Goal: Task Accomplishment & Management: Manage account settings

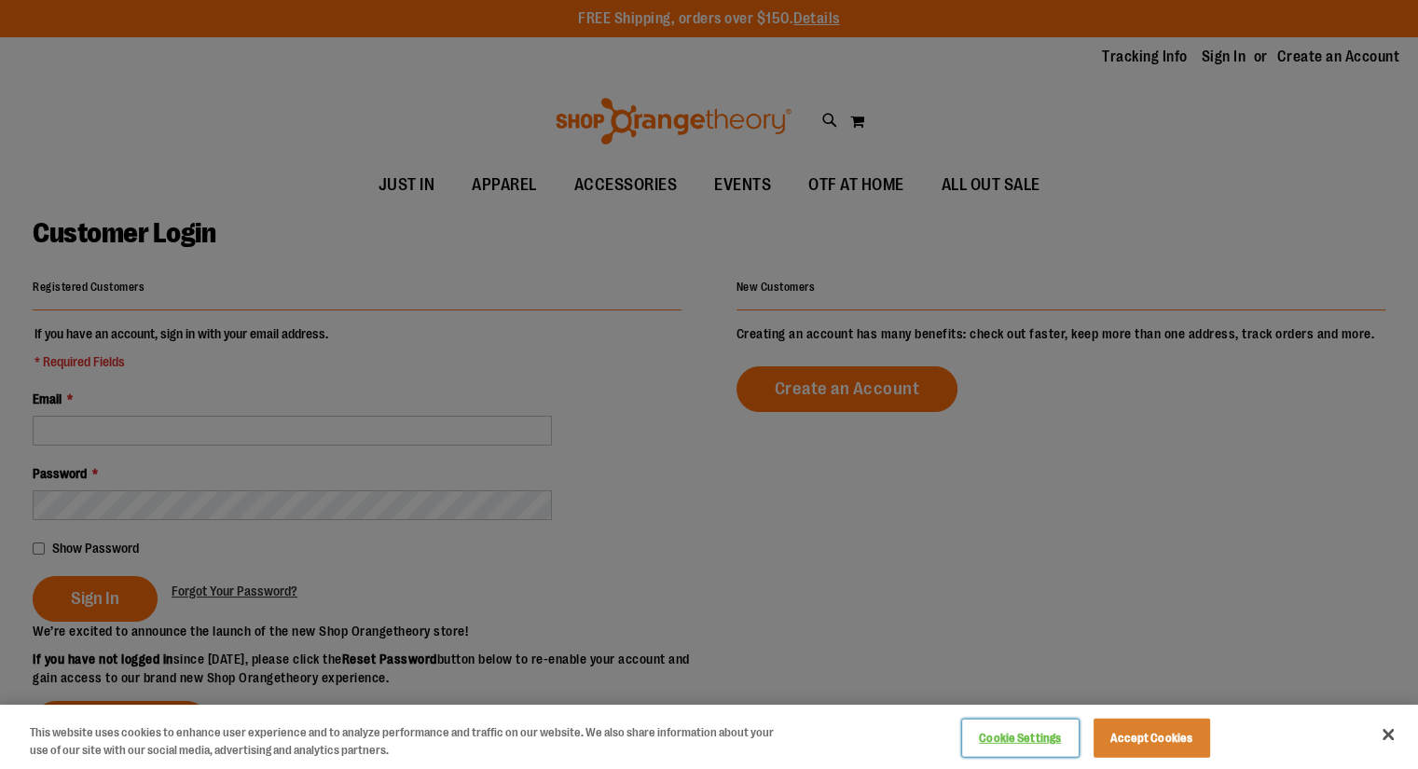
click at [1005, 733] on button "Cookie Settings" at bounding box center [1020, 738] width 117 height 37
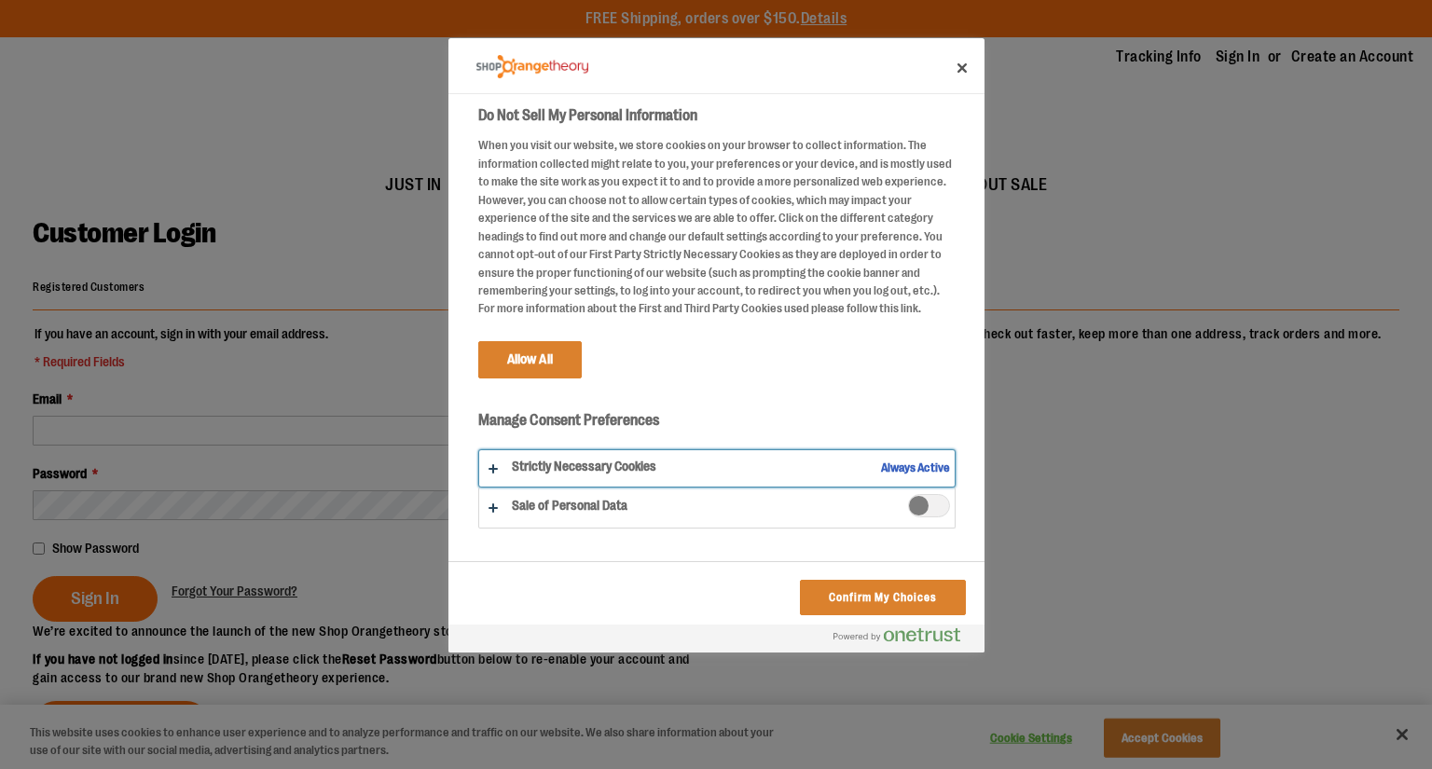
click at [881, 487] on button "Do Not Sell My Personal Information" at bounding box center [716, 468] width 475 height 36
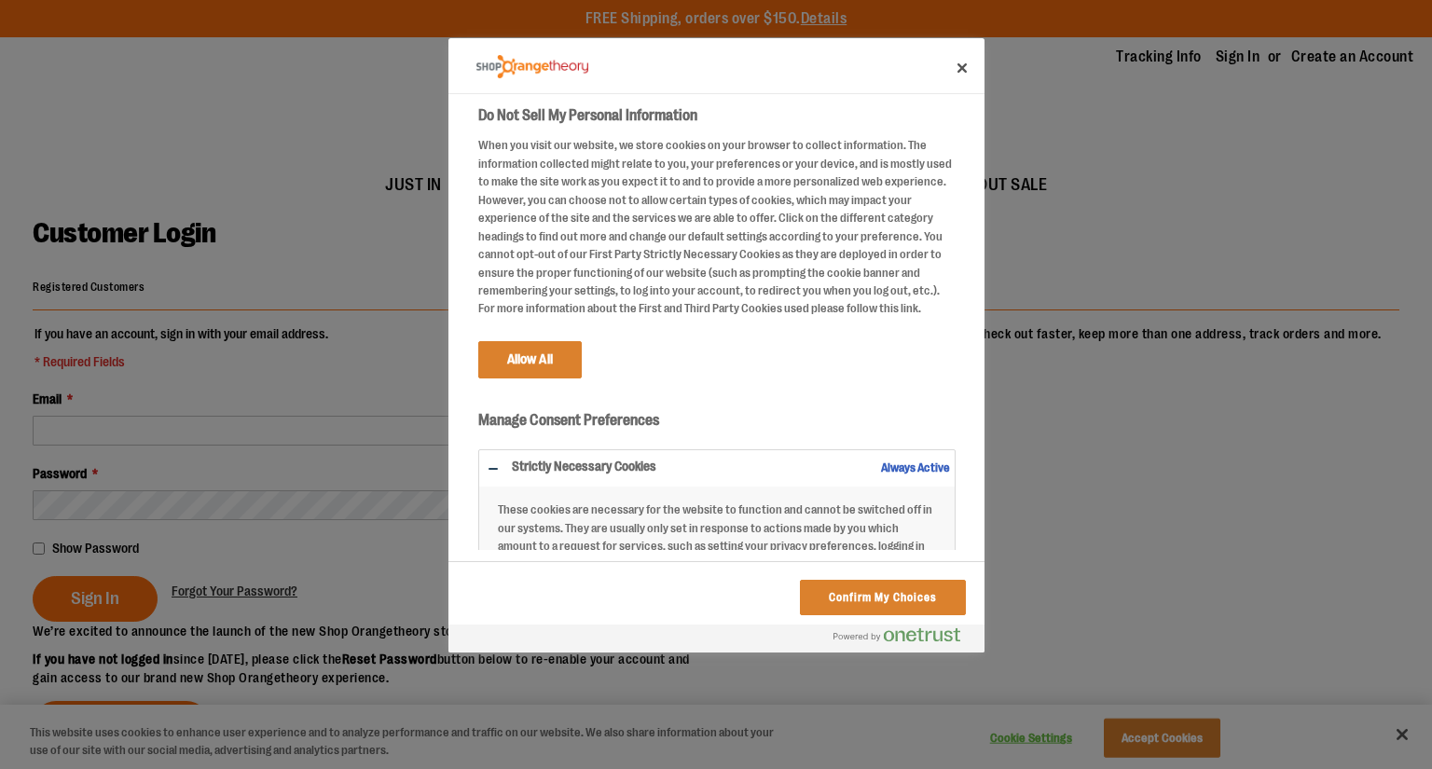
click at [601, 178] on div "When you visit our website, we store cookies on your browser to collect informa…" at bounding box center [716, 227] width 477 height 182
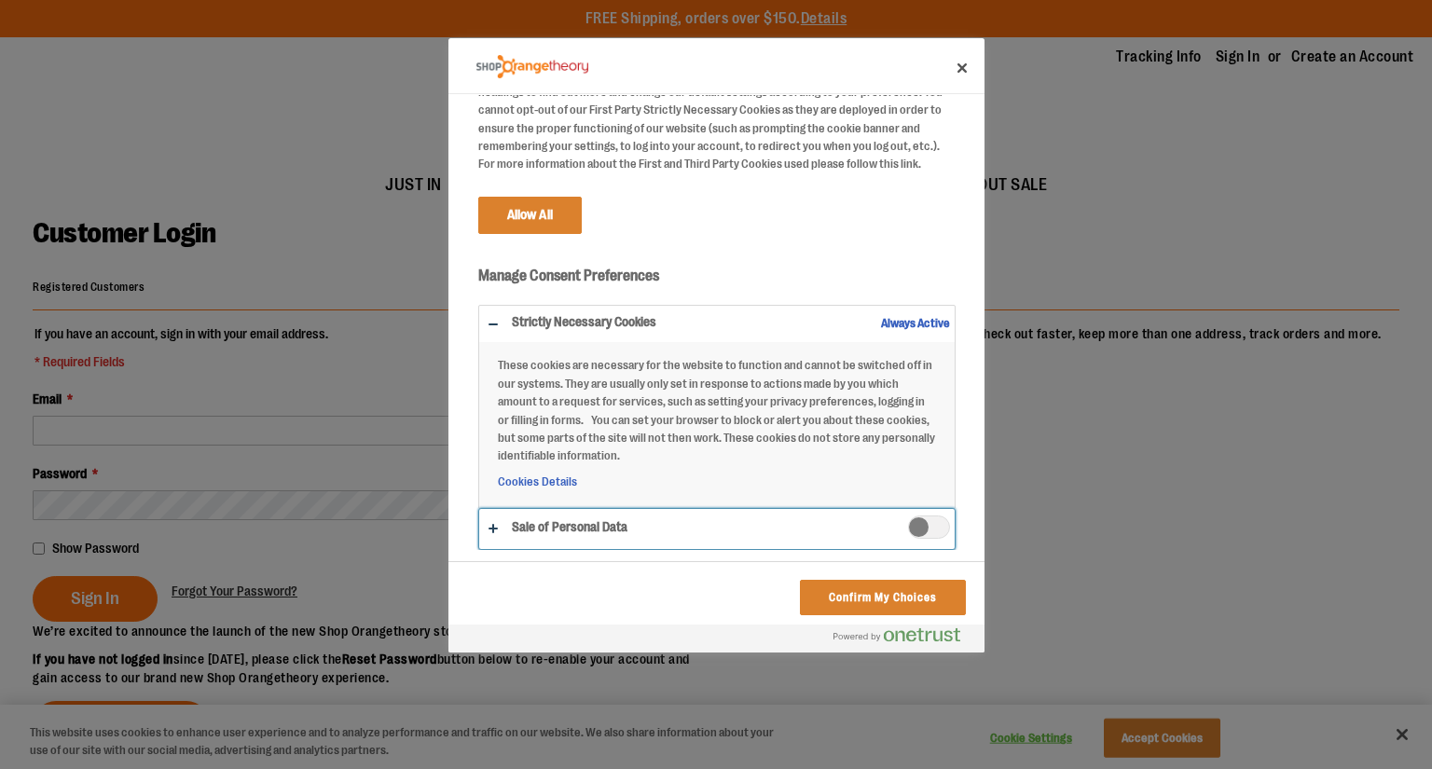
click at [589, 520] on button "Do Not Sell My Personal Information" at bounding box center [716, 529] width 475 height 40
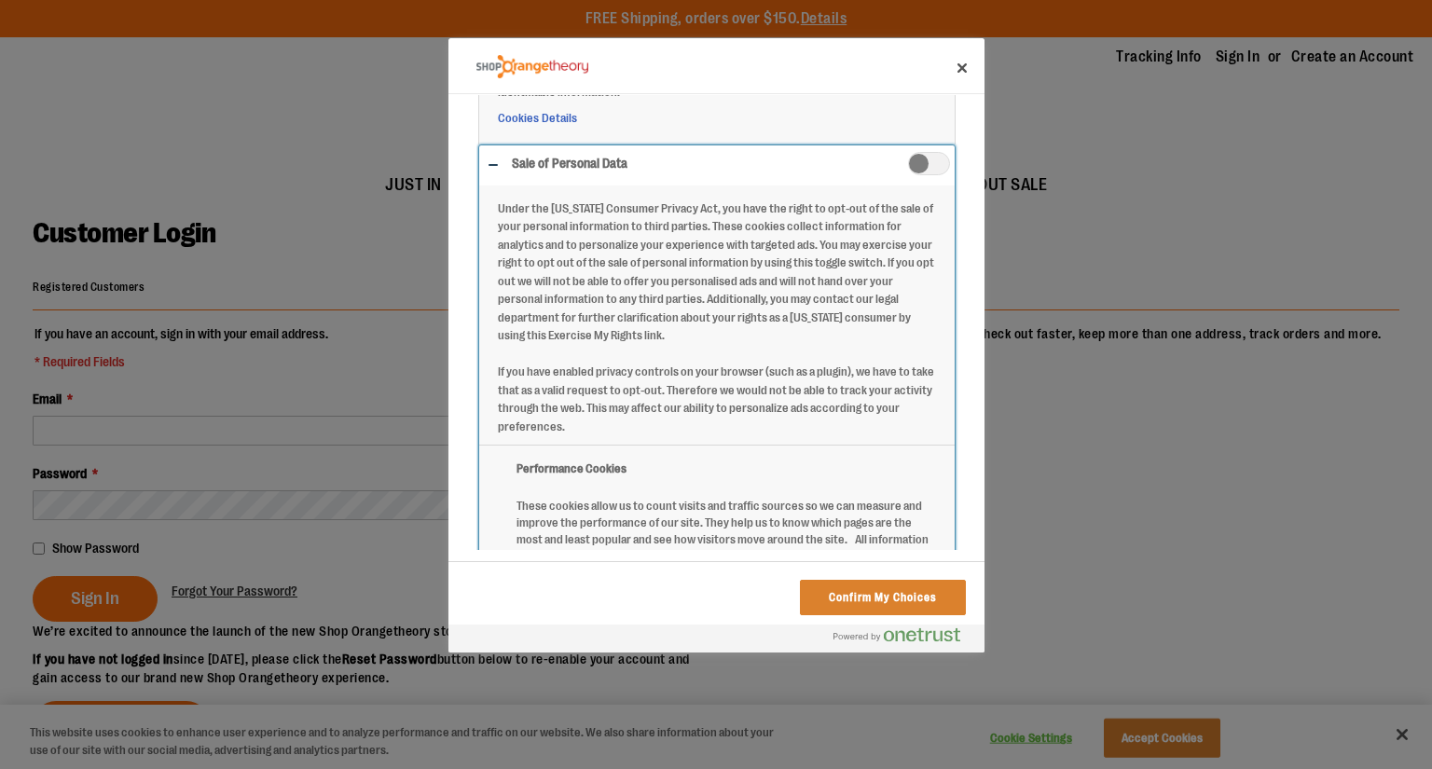
scroll to position [509, 0]
click at [542, 186] on button "Do Not Sell My Personal Information" at bounding box center [716, 465] width 475 height 643
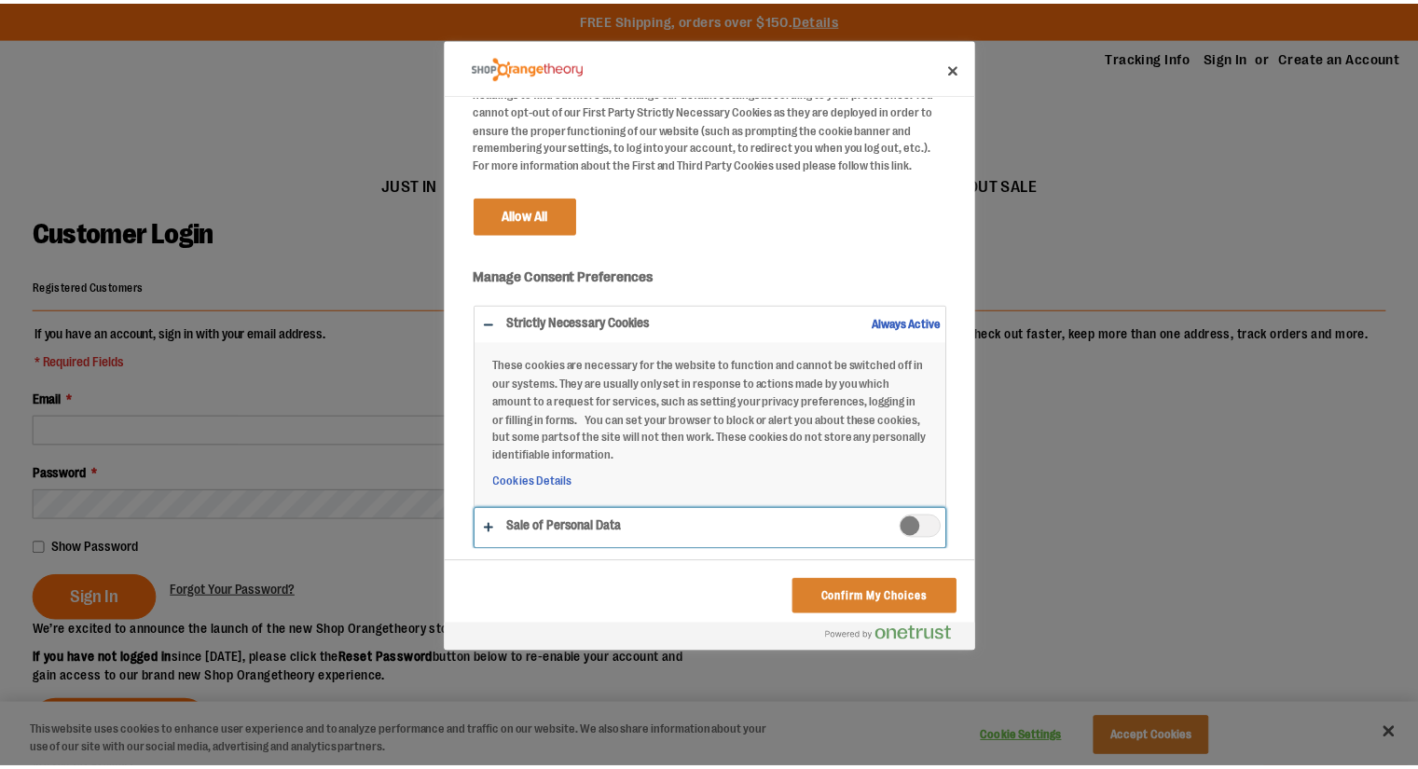
scroll to position [0, 0]
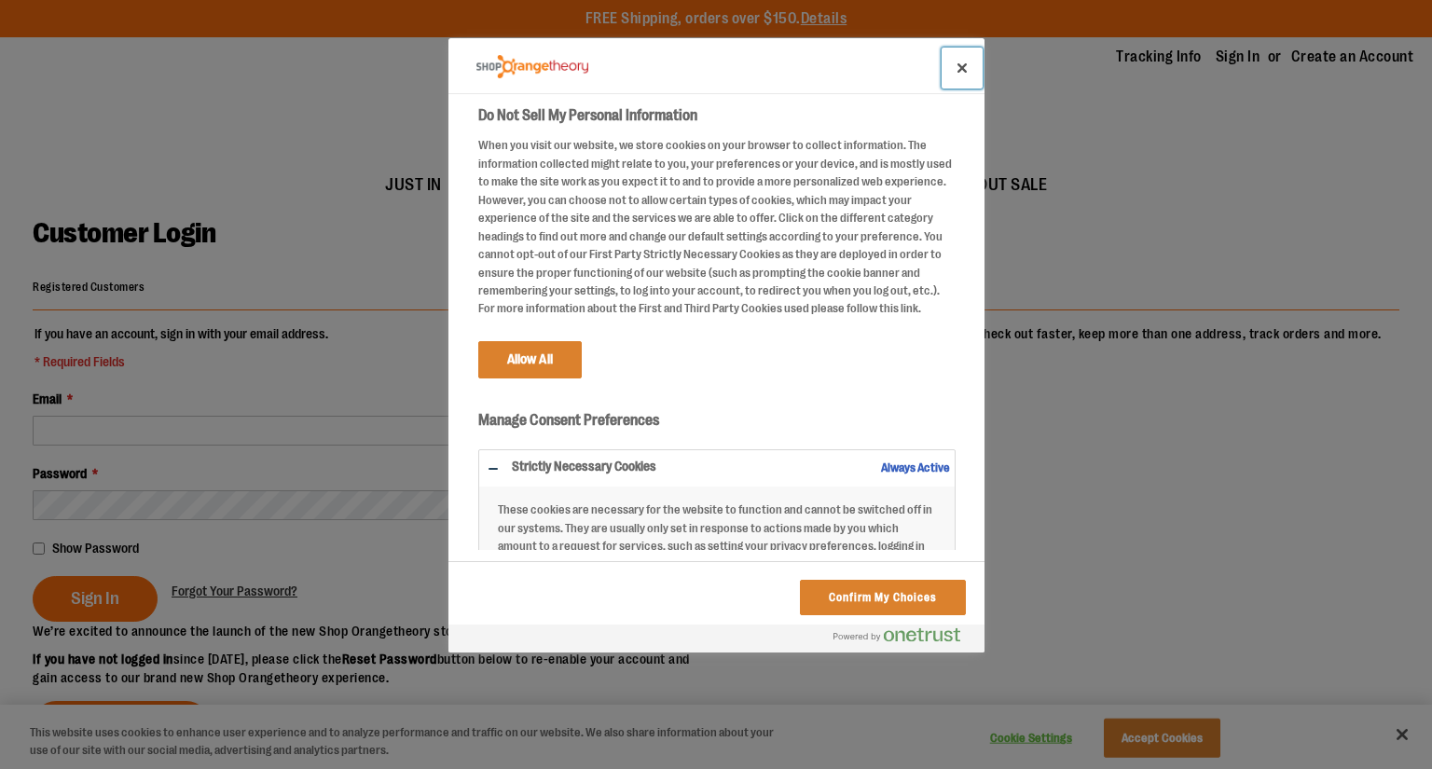
click at [953, 65] on button "Close" at bounding box center [961, 68] width 41 height 41
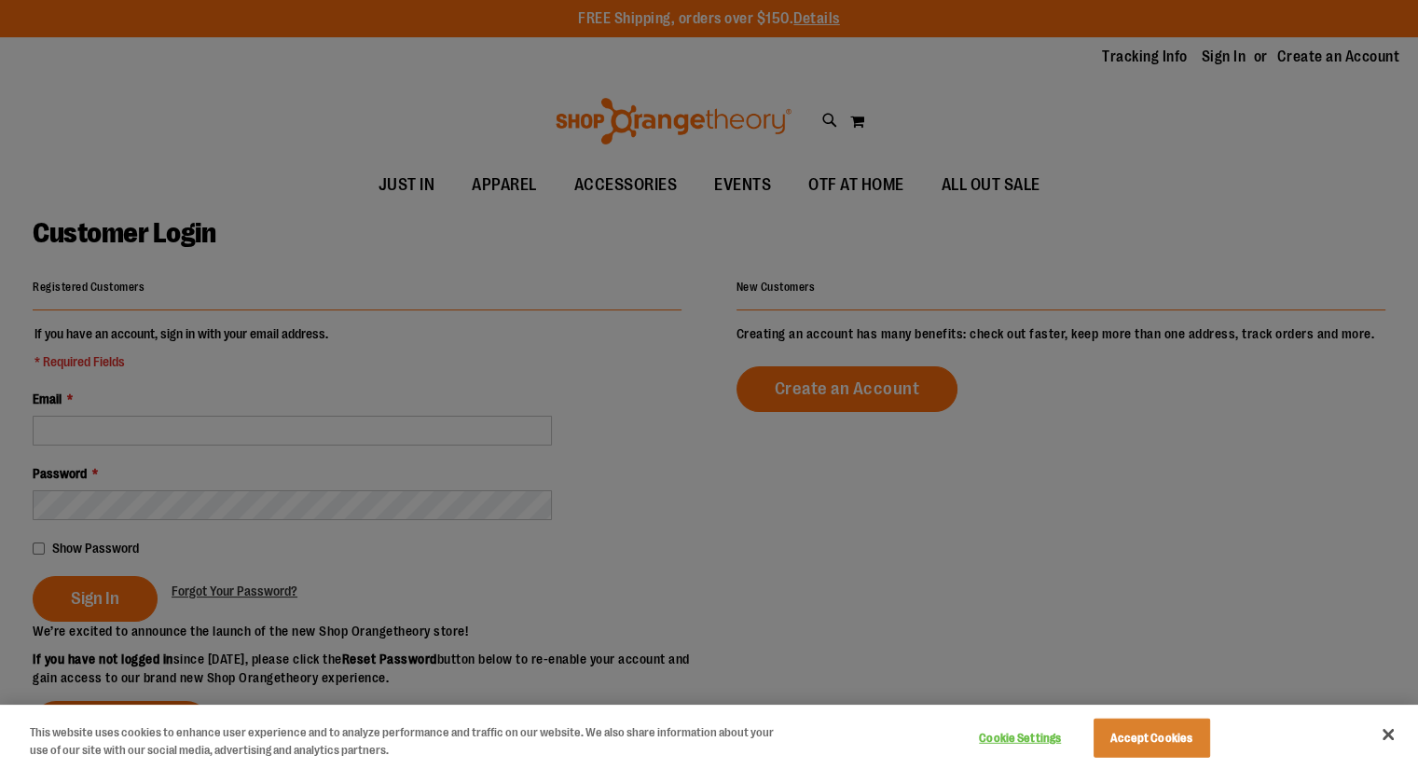
click at [384, 447] on div at bounding box center [709, 384] width 1418 height 769
click at [527, 519] on div at bounding box center [709, 384] width 1418 height 769
click at [1383, 731] on button "Close" at bounding box center [1387, 734] width 41 height 41
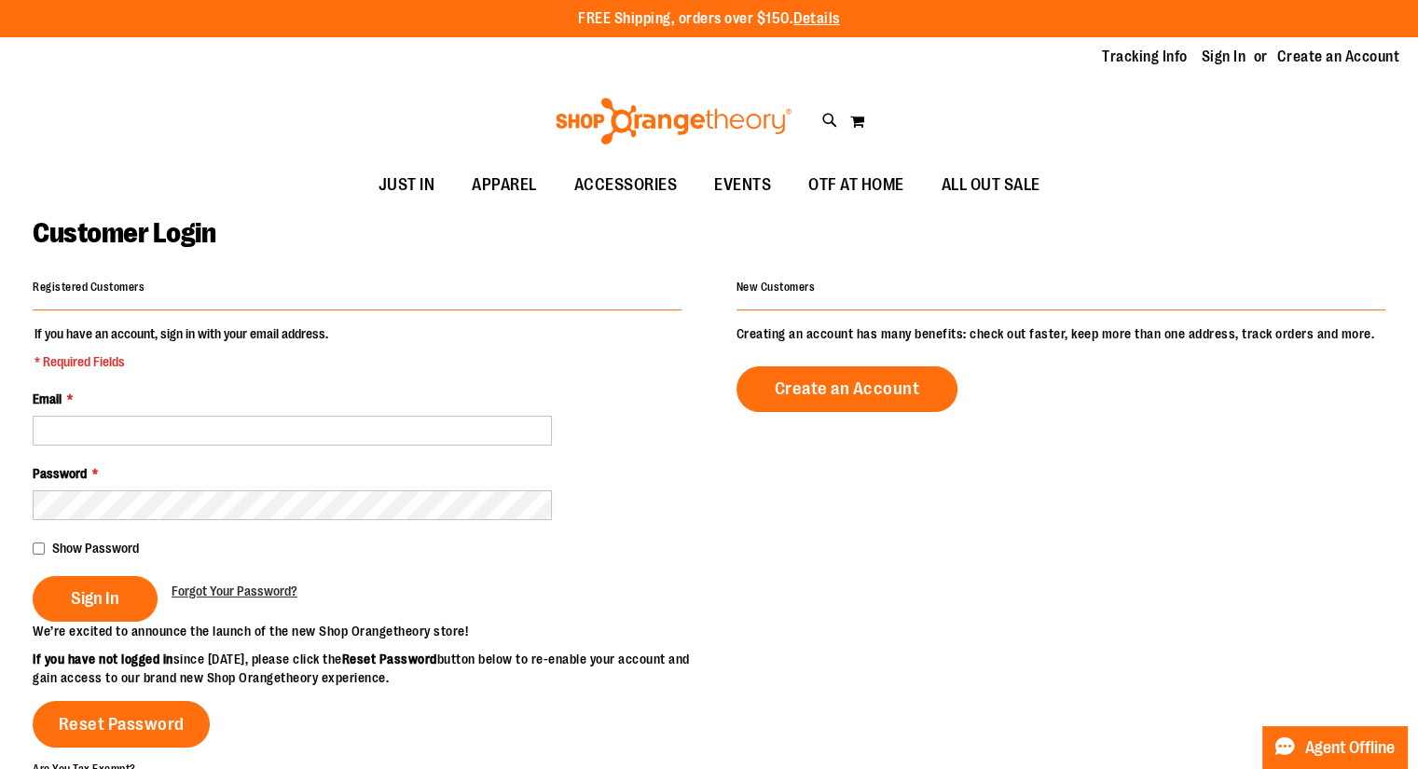
click at [88, 413] on div "Email *" at bounding box center [357, 418] width 649 height 56
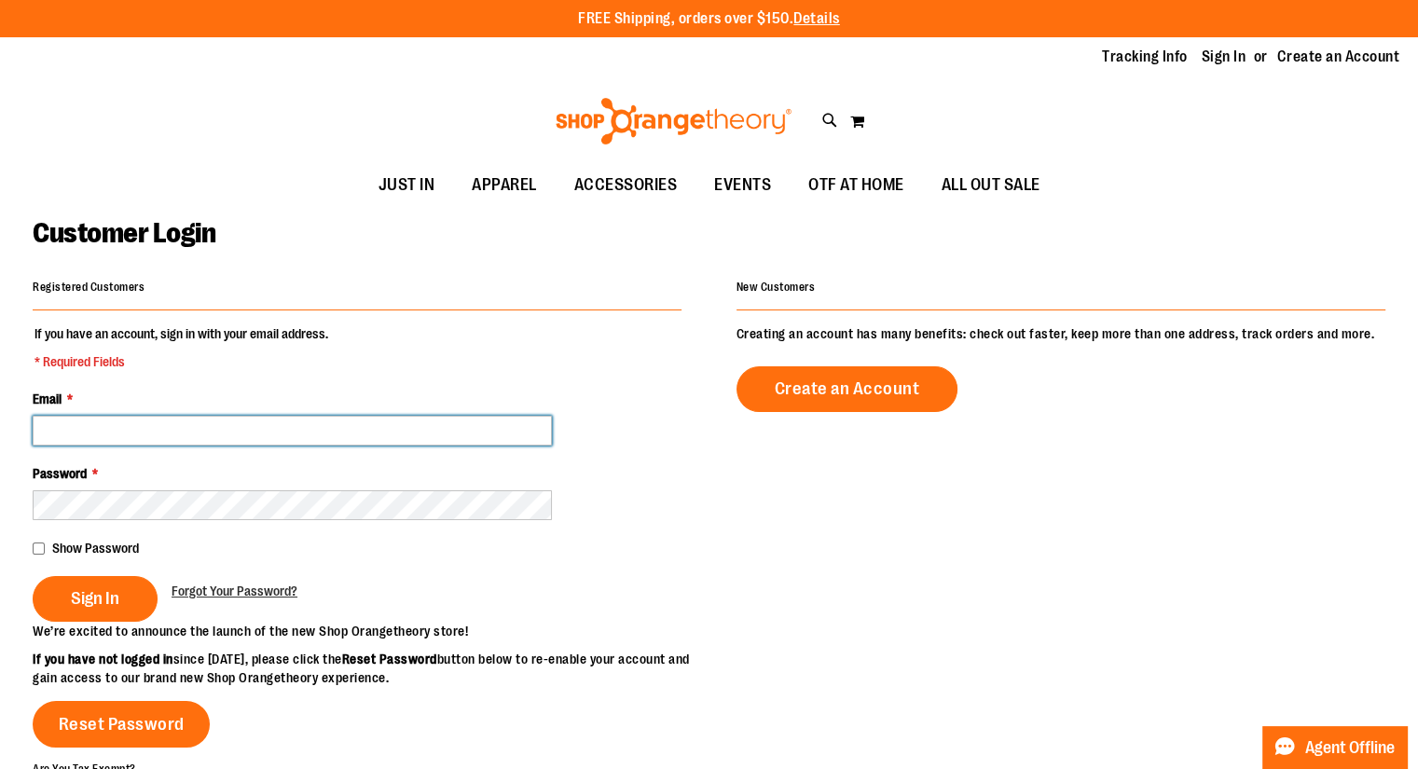
click at [92, 418] on input "Email *" at bounding box center [292, 431] width 519 height 30
type input "**********"
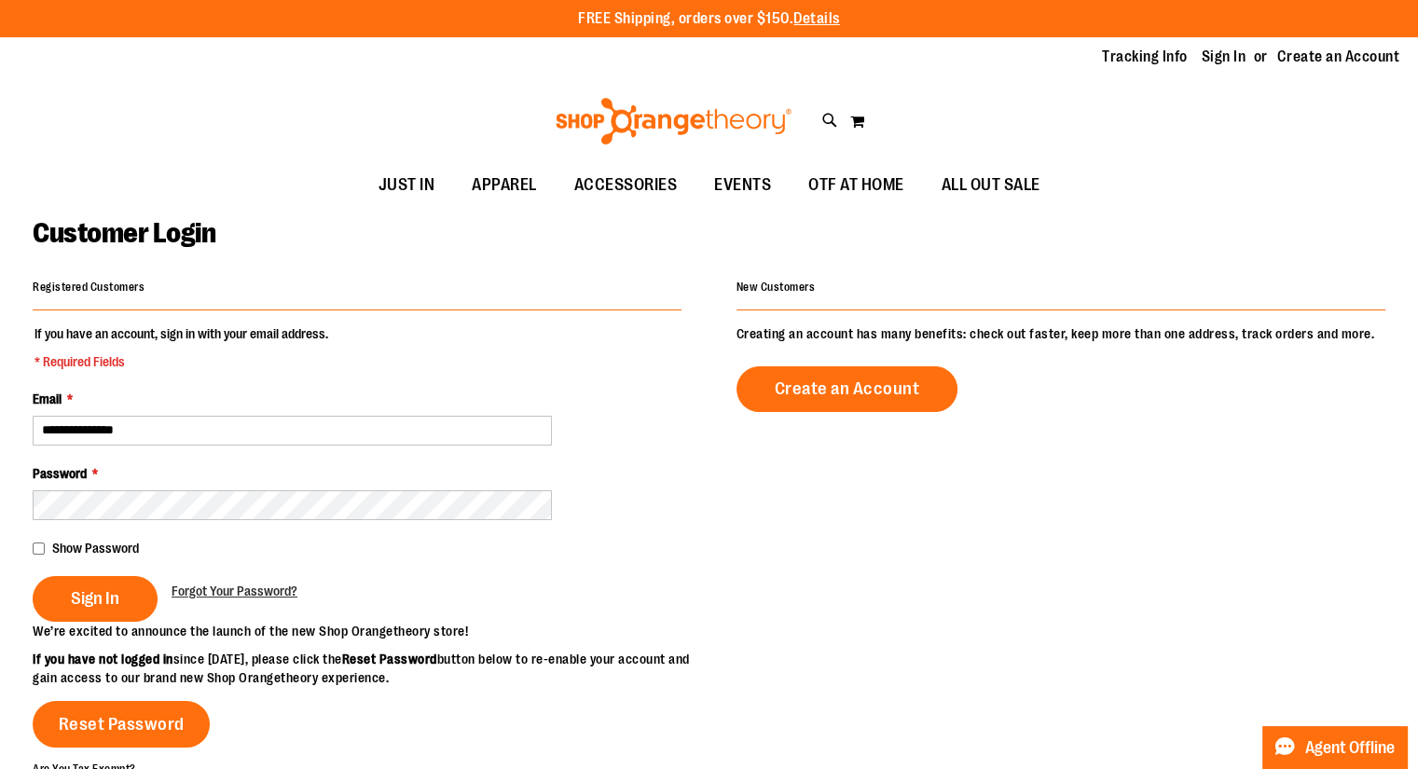
click at [123, 488] on div "Password *" at bounding box center [357, 492] width 649 height 56
click at [119, 596] on span "Sign In" at bounding box center [95, 598] width 48 height 21
